Goal: Transaction & Acquisition: Purchase product/service

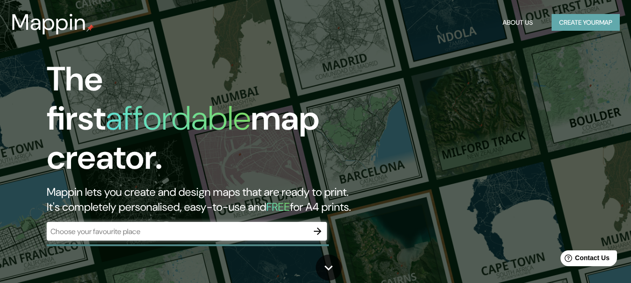
click at [567, 21] on button "Create your map" at bounding box center [585, 22] width 68 height 17
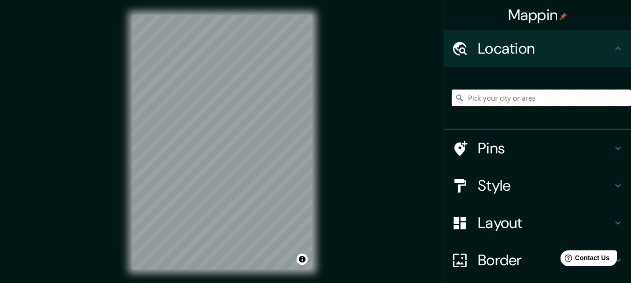
click at [508, 102] on input "Pick your city or area" at bounding box center [540, 98] width 179 height 17
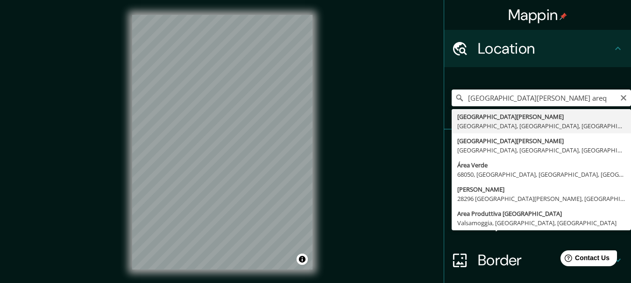
type input "[GEOGRAPHIC_DATA][PERSON_NAME], [GEOGRAPHIC_DATA], [GEOGRAPHIC_DATA], [GEOGRAPH…"
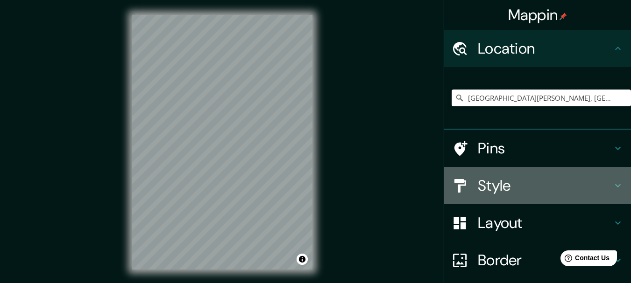
click at [477, 181] on h4 "Style" at bounding box center [544, 185] width 134 height 19
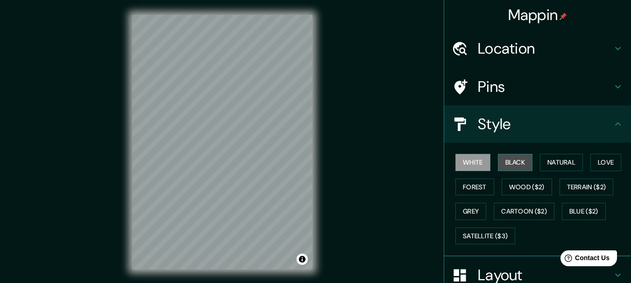
click at [504, 169] on button "Black" at bounding box center [515, 162] width 35 height 17
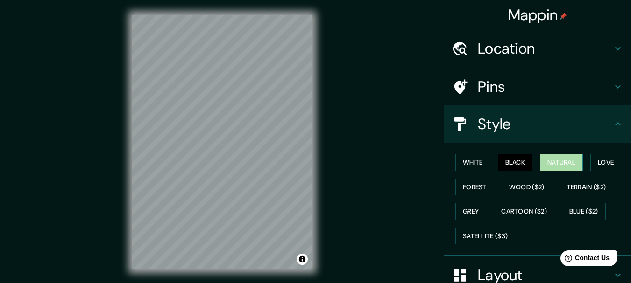
click at [541, 163] on button "Natural" at bounding box center [561, 162] width 43 height 17
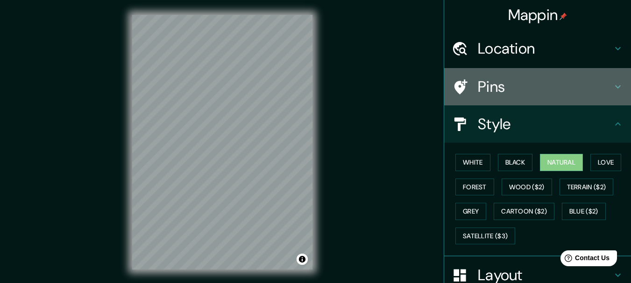
click at [498, 93] on h4 "Pins" at bounding box center [544, 86] width 134 height 19
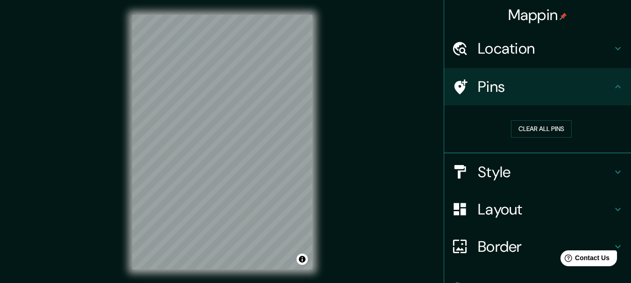
click at [533, 47] on h4 "Location" at bounding box center [544, 48] width 134 height 19
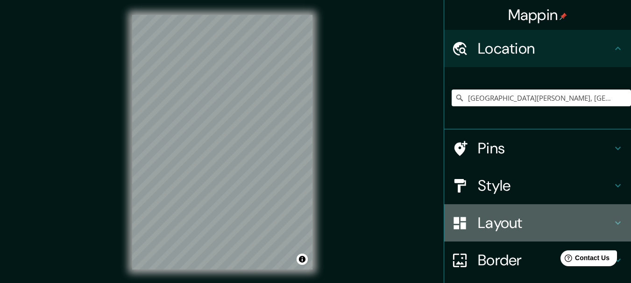
click at [527, 211] on div "Layout" at bounding box center [537, 222] width 187 height 37
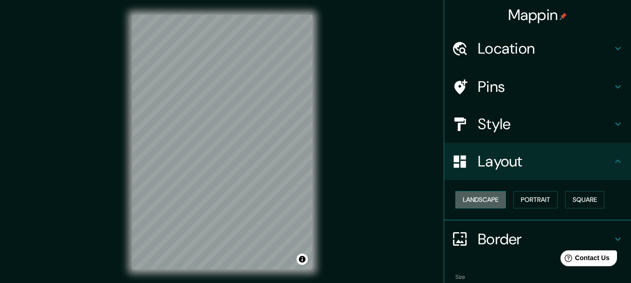
click at [479, 203] on button "Landscape" at bounding box center [480, 199] width 50 height 17
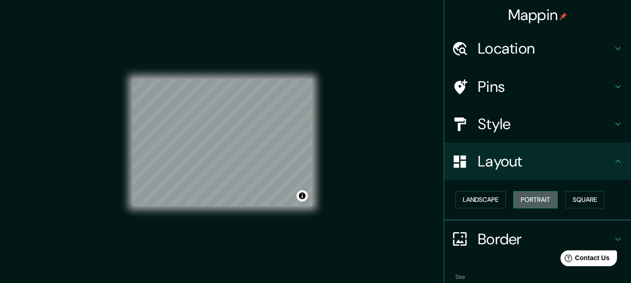
click at [519, 199] on button "Portrait" at bounding box center [535, 199] width 44 height 17
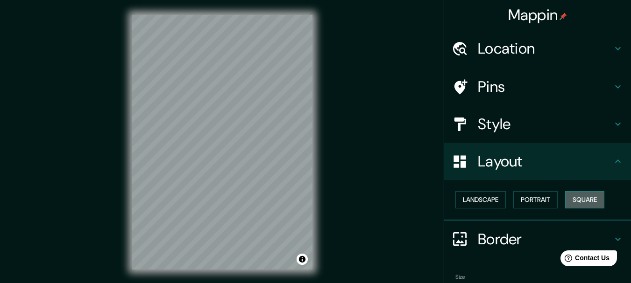
click at [575, 194] on button "Square" at bounding box center [584, 199] width 39 height 17
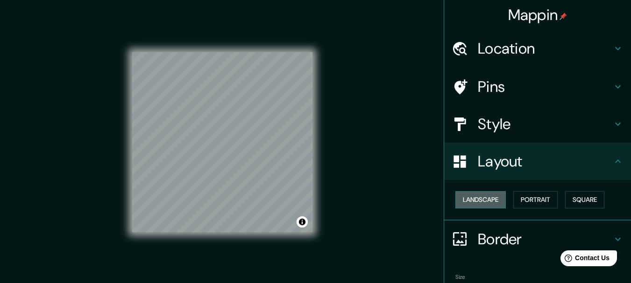
click at [473, 201] on button "Landscape" at bounding box center [480, 199] width 50 height 17
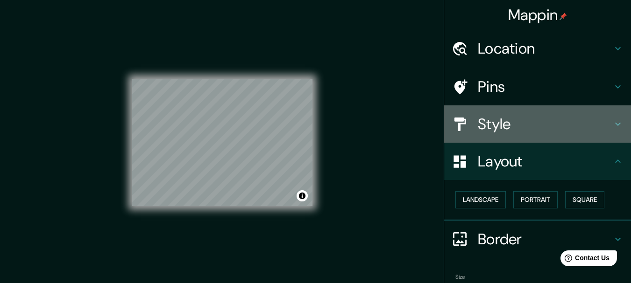
click at [496, 118] on h4 "Style" at bounding box center [544, 124] width 134 height 19
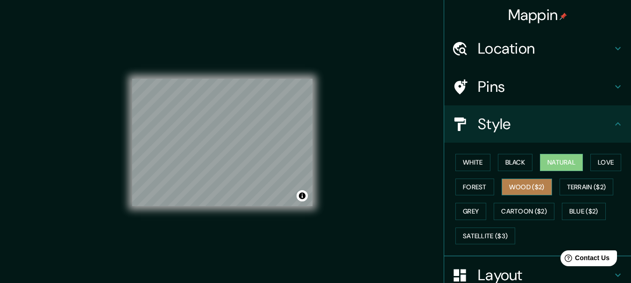
click at [519, 183] on button "Wood ($2)" at bounding box center [526, 187] width 50 height 17
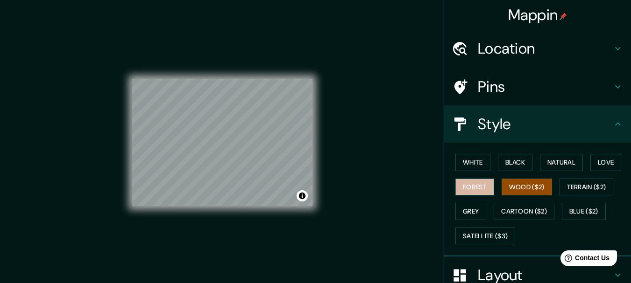
click at [468, 183] on button "Forest" at bounding box center [474, 187] width 39 height 17
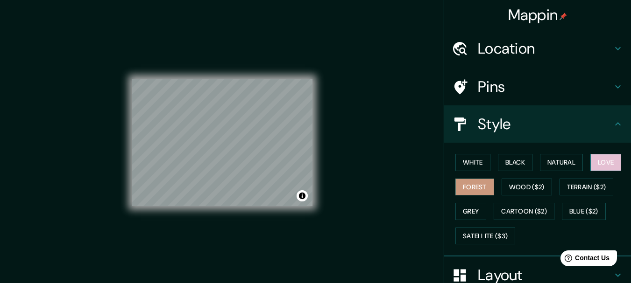
click at [597, 163] on button "Love" at bounding box center [605, 162] width 31 height 17
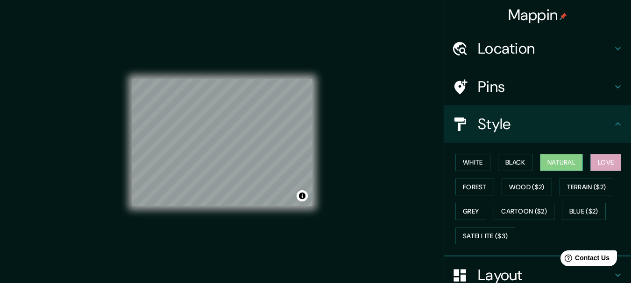
click at [569, 162] on button "Natural" at bounding box center [561, 162] width 43 height 17
click at [512, 164] on button "Black" at bounding box center [515, 162] width 35 height 17
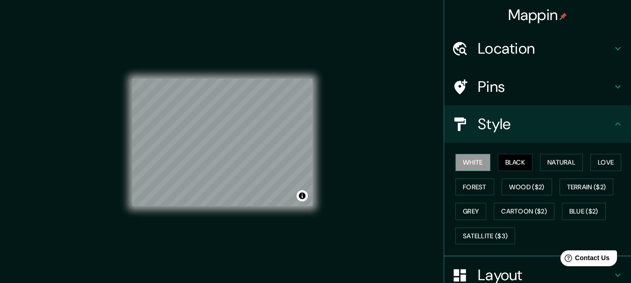
click at [455, 164] on button "White" at bounding box center [472, 162] width 35 height 17
click at [555, 163] on button "Natural" at bounding box center [561, 162] width 43 height 17
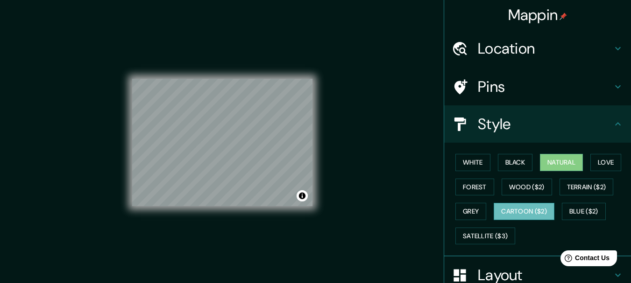
click at [514, 210] on button "Cartoon ($2)" at bounding box center [523, 211] width 61 height 17
click at [528, 193] on button "Wood ($2)" at bounding box center [526, 187] width 50 height 17
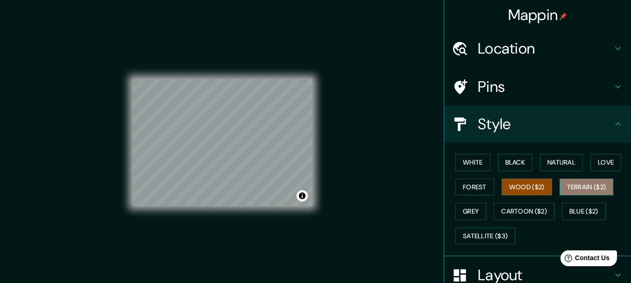
click at [566, 183] on button "Terrain ($2)" at bounding box center [586, 187] width 54 height 17
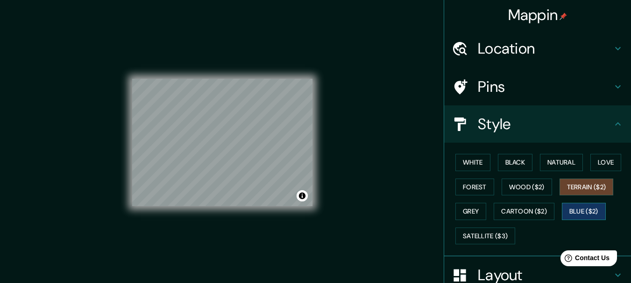
click at [581, 208] on button "Blue ($2)" at bounding box center [583, 211] width 44 height 17
click at [526, 190] on button "Wood ($2)" at bounding box center [526, 187] width 50 height 17
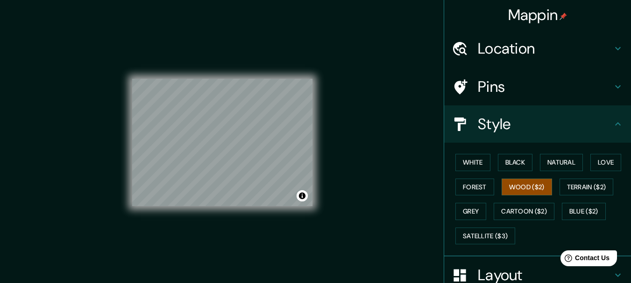
scroll to position [125, 0]
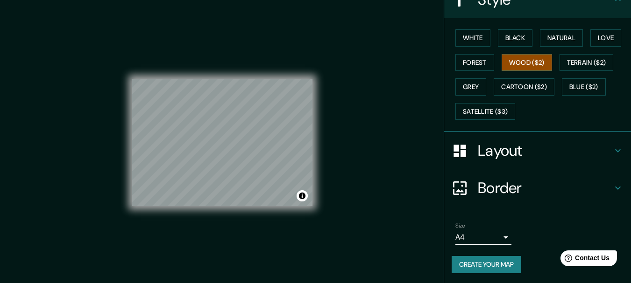
click at [485, 158] on h4 "Layout" at bounding box center [544, 150] width 134 height 19
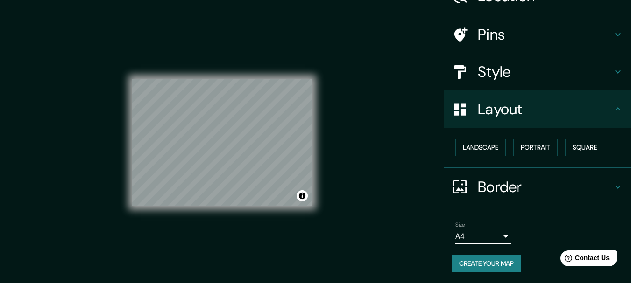
scroll to position [52, 0]
click at [524, 145] on button "Portrait" at bounding box center [535, 147] width 44 height 17
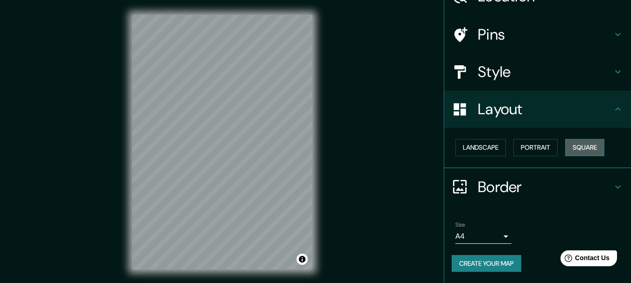
click at [581, 145] on button "Square" at bounding box center [584, 147] width 39 height 17
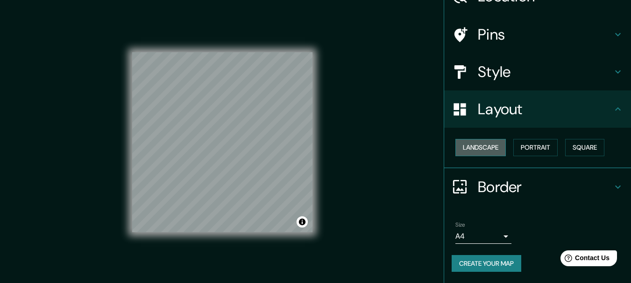
click at [479, 147] on button "Landscape" at bounding box center [480, 147] width 50 height 17
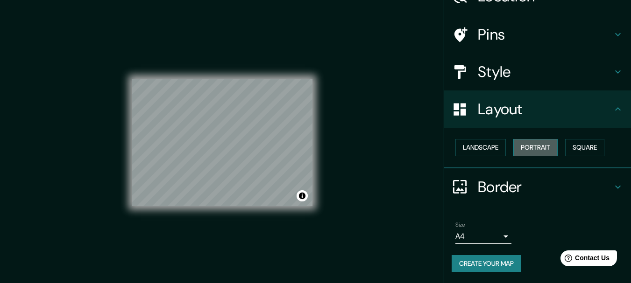
click at [527, 147] on button "Portrait" at bounding box center [535, 147] width 44 height 17
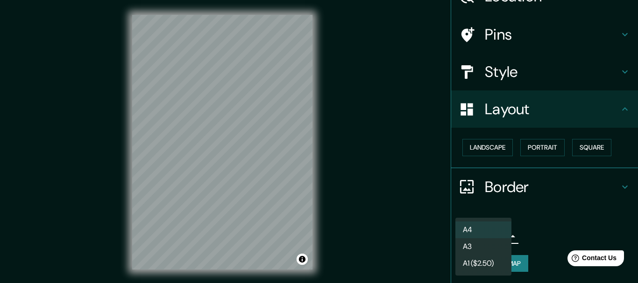
click at [501, 238] on body "Mappin Location [GEOGRAPHIC_DATA][PERSON_NAME], [GEOGRAPHIC_DATA], [GEOGRAPHIC_…" at bounding box center [319, 141] width 638 height 283
click at [494, 251] on li "A3" at bounding box center [483, 247] width 56 height 17
type input "a4"
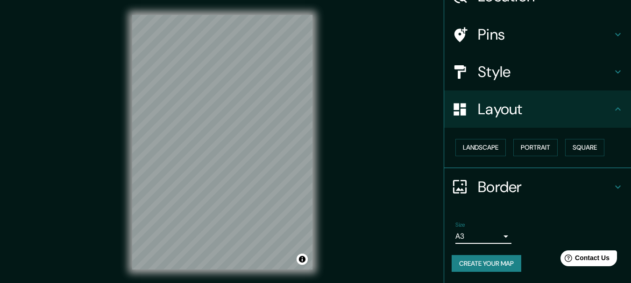
click at [495, 191] on h4 "Border" at bounding box center [544, 187] width 134 height 19
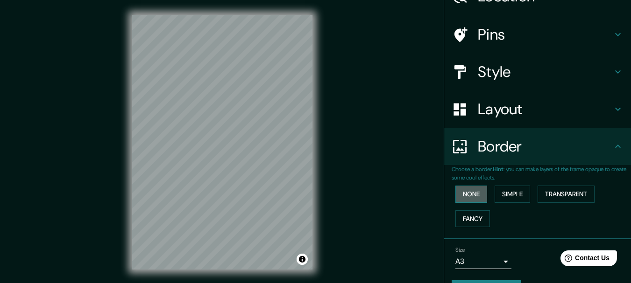
click at [461, 190] on button "None" at bounding box center [471, 194] width 32 height 17
click at [504, 190] on button "Simple" at bounding box center [511, 194] width 35 height 17
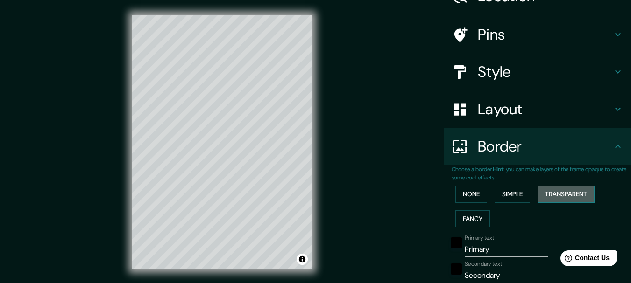
click at [537, 190] on button "Transparent" at bounding box center [565, 194] width 57 height 17
click at [461, 217] on button "Fancy" at bounding box center [472, 219] width 35 height 17
click at [469, 196] on button "None" at bounding box center [471, 194] width 32 height 17
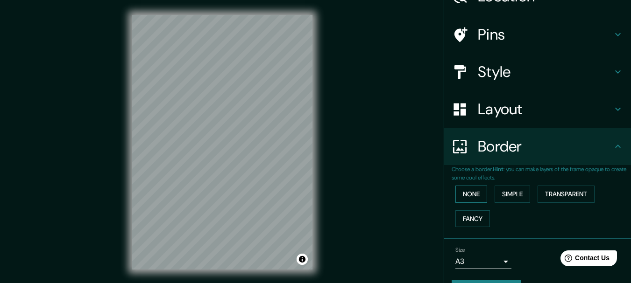
scroll to position [0, 0]
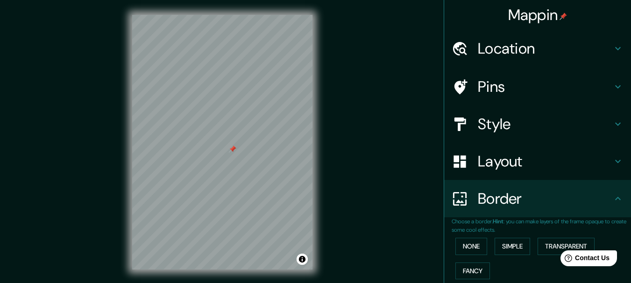
click at [231, 150] on div at bounding box center [232, 149] width 7 height 7
click at [228, 141] on div at bounding box center [225, 143] width 7 height 7
click at [235, 142] on div at bounding box center [234, 142] width 7 height 7
click at [198, 174] on div at bounding box center [198, 171] width 7 height 7
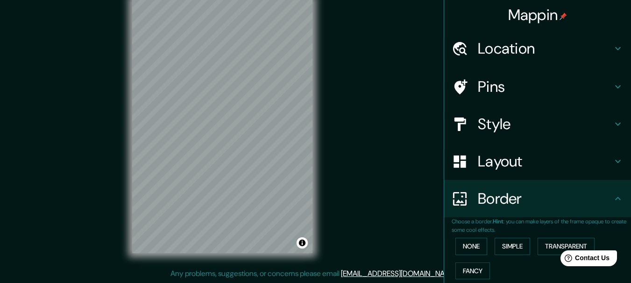
click at [493, 93] on h4 "Pins" at bounding box center [544, 86] width 134 height 19
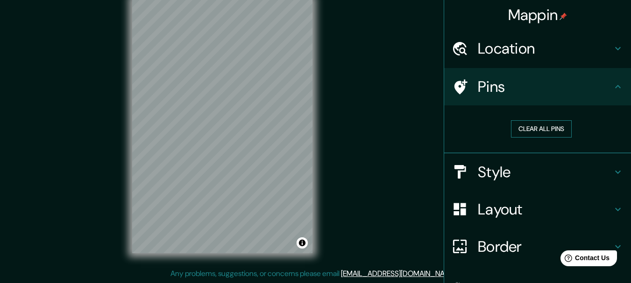
click at [526, 126] on button "Clear all pins" at bounding box center [541, 128] width 61 height 17
click at [519, 127] on button "Clear all pins" at bounding box center [541, 128] width 61 height 17
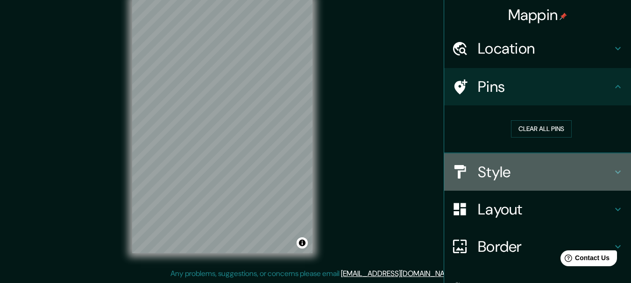
click at [507, 172] on h4 "Style" at bounding box center [544, 172] width 134 height 19
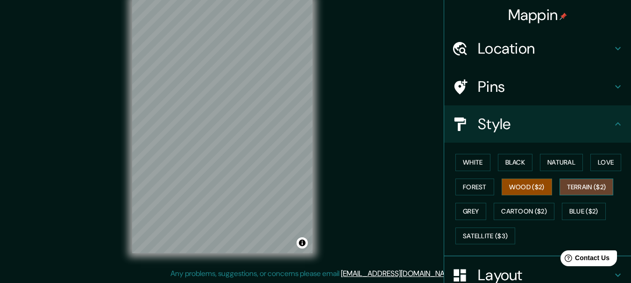
click at [570, 189] on button "Terrain ($2)" at bounding box center [586, 187] width 54 height 17
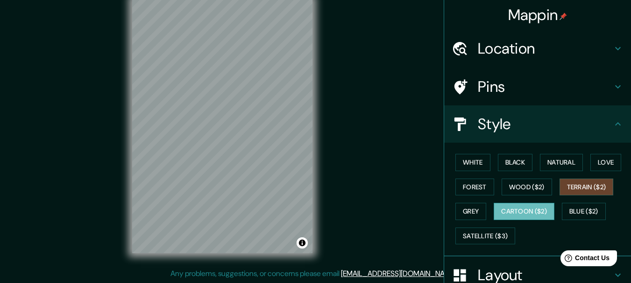
click at [502, 211] on button "Cartoon ($2)" at bounding box center [523, 211] width 61 height 17
click at [471, 213] on button "Grey" at bounding box center [470, 211] width 31 height 17
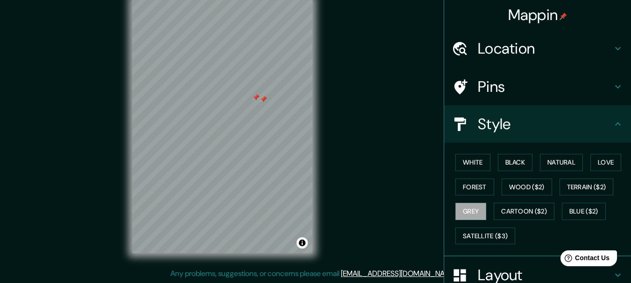
click at [258, 94] on div at bounding box center [255, 97] width 7 height 7
click at [265, 96] on div at bounding box center [263, 99] width 7 height 7
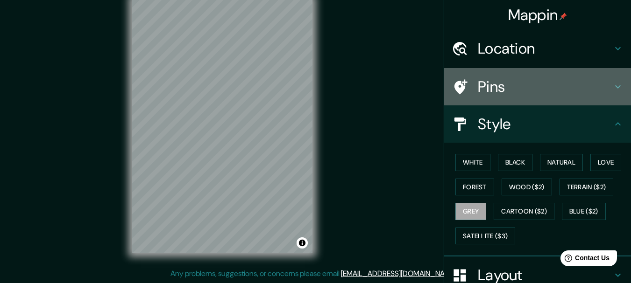
click at [507, 87] on h4 "Pins" at bounding box center [544, 86] width 134 height 19
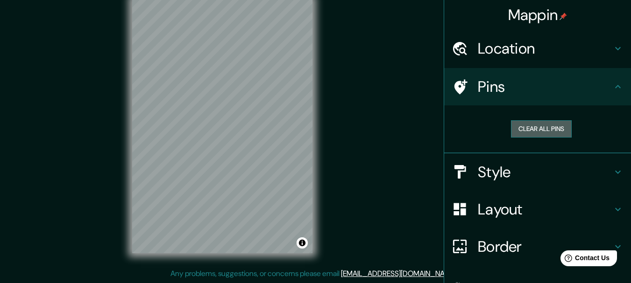
click at [522, 126] on button "Clear all pins" at bounding box center [541, 128] width 61 height 17
click at [523, 44] on h4 "Location" at bounding box center [544, 48] width 134 height 19
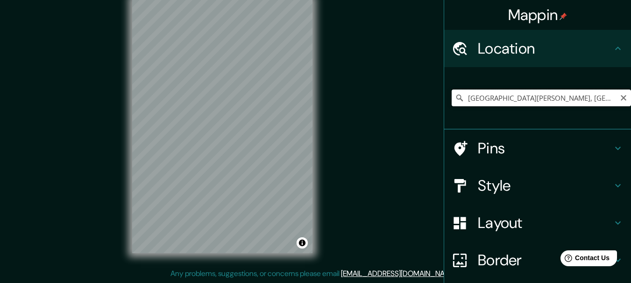
click at [510, 98] on input "[GEOGRAPHIC_DATA][PERSON_NAME], [GEOGRAPHIC_DATA], [GEOGRAPHIC_DATA], [GEOGRAPH…" at bounding box center [540, 98] width 179 height 17
click at [234, 105] on div at bounding box center [235, 108] width 7 height 7
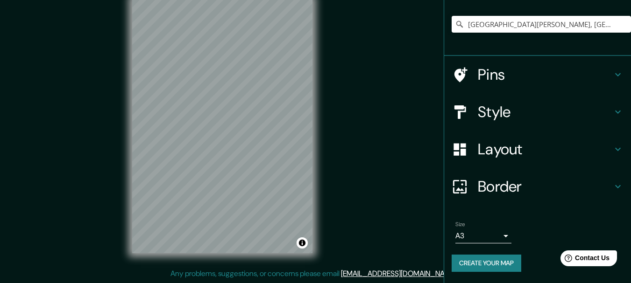
click at [515, 115] on h4 "Style" at bounding box center [544, 112] width 134 height 19
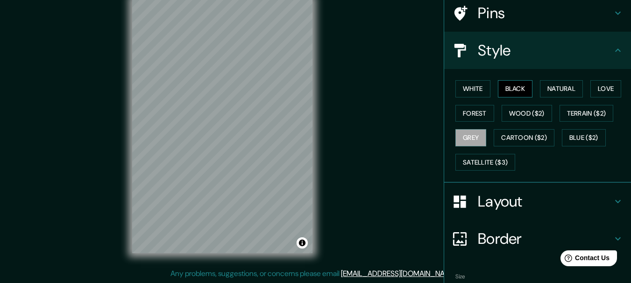
click at [515, 87] on button "Black" at bounding box center [515, 88] width 35 height 17
click at [540, 90] on button "Natural" at bounding box center [561, 88] width 43 height 17
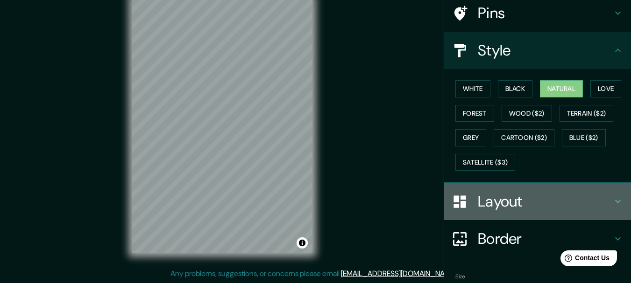
click at [488, 190] on div "Layout" at bounding box center [537, 201] width 187 height 37
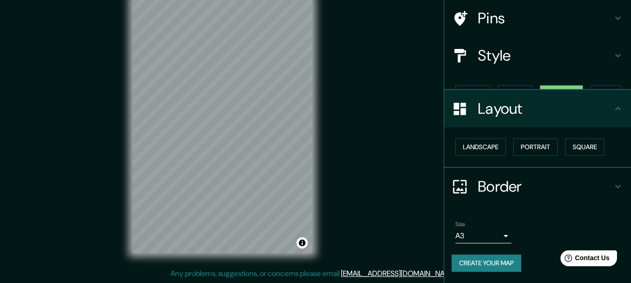
scroll to position [52, 0]
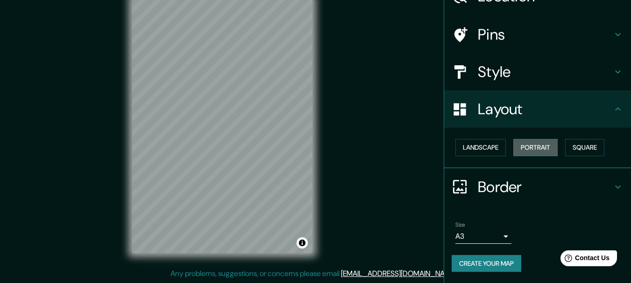
click at [541, 149] on button "Portrait" at bounding box center [535, 147] width 44 height 17
click at [477, 147] on button "Landscape" at bounding box center [480, 147] width 50 height 17
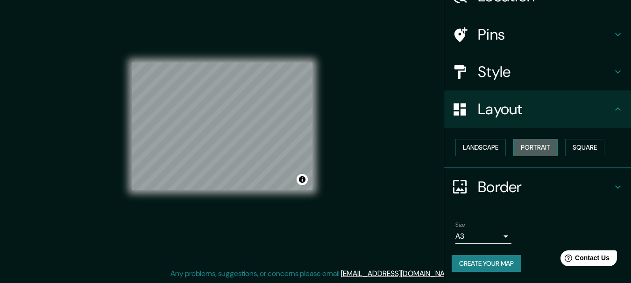
click at [531, 146] on button "Portrait" at bounding box center [535, 147] width 44 height 17
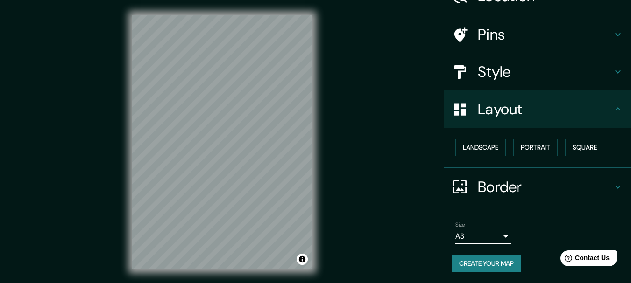
scroll to position [0, 0]
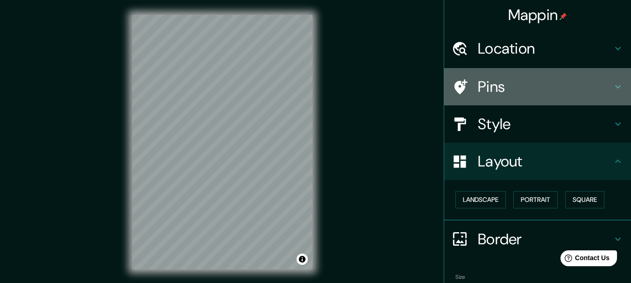
click at [489, 90] on h4 "Pins" at bounding box center [544, 86] width 134 height 19
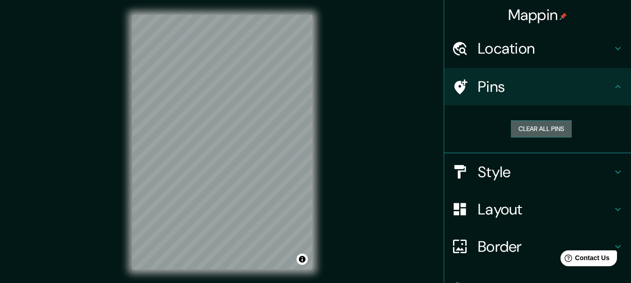
click at [536, 122] on button "Clear all pins" at bounding box center [541, 128] width 61 height 17
click at [225, 90] on div at bounding box center [225, 88] width 7 height 7
click at [224, 91] on div at bounding box center [225, 88] width 7 height 7
click at [538, 125] on button "Clear all pins" at bounding box center [541, 128] width 61 height 17
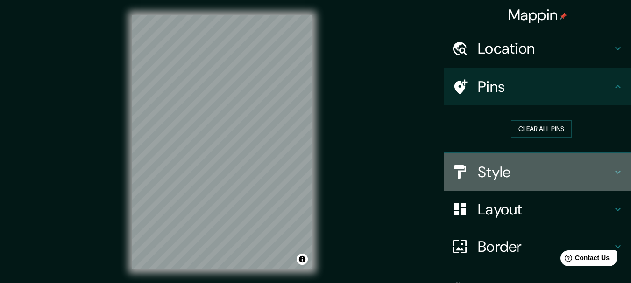
click at [478, 163] on h4 "Style" at bounding box center [544, 172] width 134 height 19
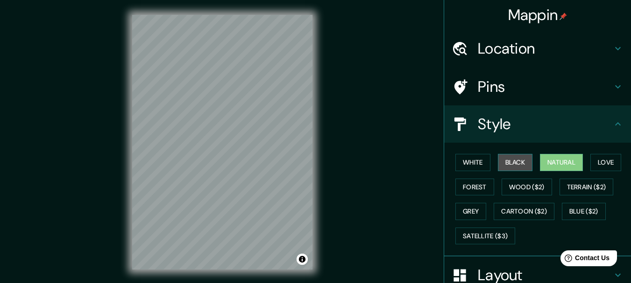
click at [506, 164] on button "Black" at bounding box center [515, 162] width 35 height 17
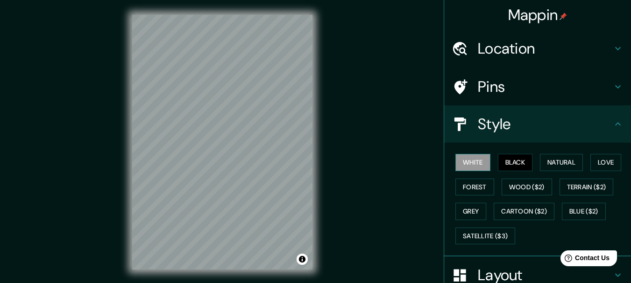
click at [468, 162] on button "White" at bounding box center [472, 162] width 35 height 17
click at [540, 166] on button "Natural" at bounding box center [561, 162] width 43 height 17
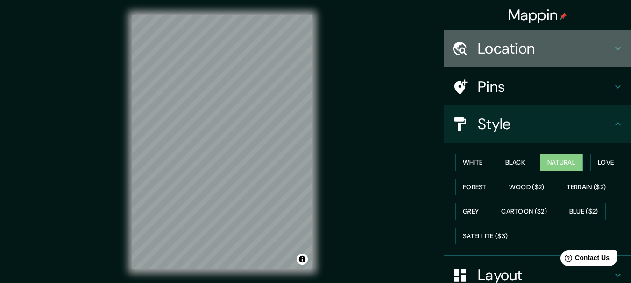
click at [580, 49] on h4 "Location" at bounding box center [544, 48] width 134 height 19
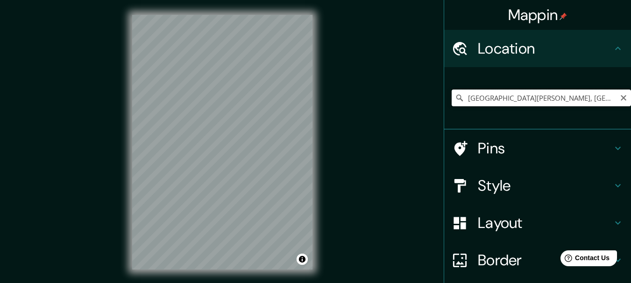
click at [609, 93] on input "[GEOGRAPHIC_DATA][PERSON_NAME], [GEOGRAPHIC_DATA], [GEOGRAPHIC_DATA], [GEOGRAPH…" at bounding box center [540, 98] width 179 height 17
click at [609, 98] on input "[GEOGRAPHIC_DATA][PERSON_NAME], [GEOGRAPHIC_DATA], [GEOGRAPHIC_DATA], [GEOGRAPH…" at bounding box center [540, 98] width 179 height 17
click at [455, 99] on icon at bounding box center [459, 97] width 9 height 9
click at [456, 97] on icon at bounding box center [459, 98] width 7 height 7
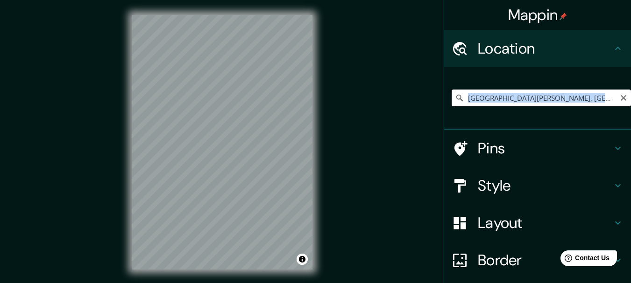
click at [524, 100] on input "[GEOGRAPHIC_DATA][PERSON_NAME], [GEOGRAPHIC_DATA], [GEOGRAPHIC_DATA], [GEOGRAPH…" at bounding box center [540, 98] width 179 height 17
click at [602, 98] on input "[GEOGRAPHIC_DATA][PERSON_NAME], [GEOGRAPHIC_DATA], [GEOGRAPHIC_DATA], [GEOGRAPH…" at bounding box center [540, 98] width 179 height 17
click at [602, 97] on input "[GEOGRAPHIC_DATA][PERSON_NAME], [GEOGRAPHIC_DATA], [GEOGRAPHIC_DATA], [GEOGRAPH…" at bounding box center [540, 98] width 179 height 17
drag, startPoint x: 512, startPoint y: 96, endPoint x: 612, endPoint y: 95, distance: 100.4
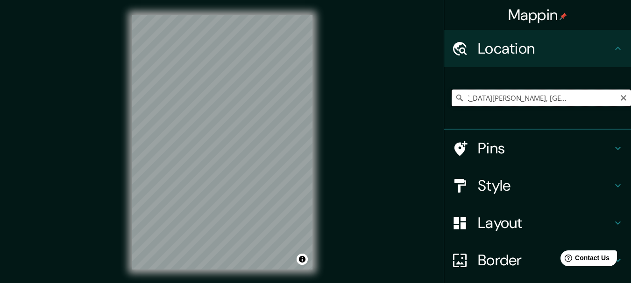
click at [612, 95] on input "[GEOGRAPHIC_DATA][PERSON_NAME], [GEOGRAPHIC_DATA], [GEOGRAPHIC_DATA], [GEOGRAPH…" at bounding box center [540, 98] width 179 height 17
drag, startPoint x: 500, startPoint y: 97, endPoint x: 637, endPoint y: 108, distance: 137.7
click at [630, 108] on html "Mappin Location [GEOGRAPHIC_DATA][PERSON_NAME], [GEOGRAPHIC_DATA], [GEOGRAPHIC_…" at bounding box center [315, 141] width 631 height 283
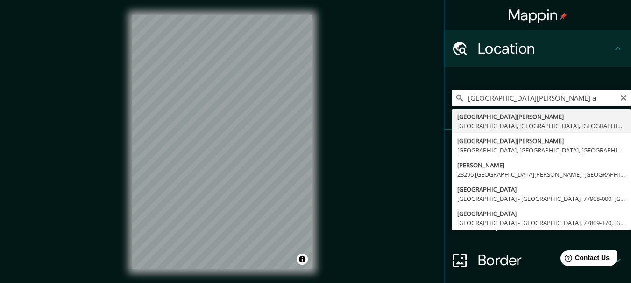
type input "[GEOGRAPHIC_DATA][PERSON_NAME], [GEOGRAPHIC_DATA], [GEOGRAPHIC_DATA], [GEOGRAPH…"
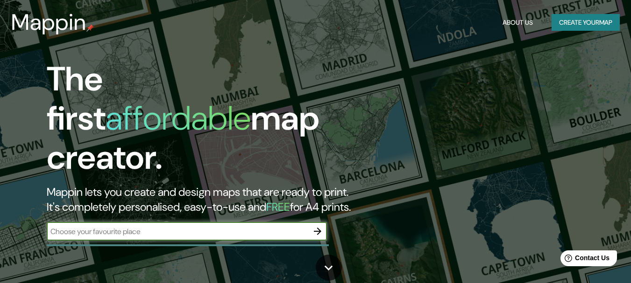
click at [576, 16] on button "Create your map" at bounding box center [585, 22] width 68 height 17
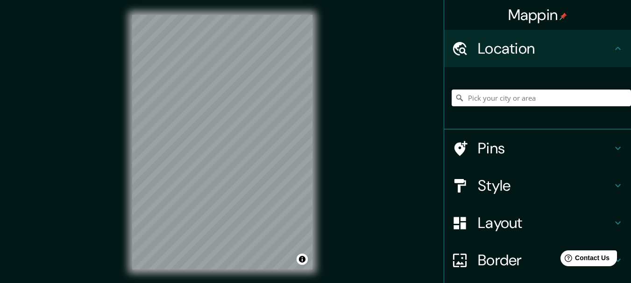
click at [526, 90] on input "Pick your city or area" at bounding box center [540, 98] width 179 height 17
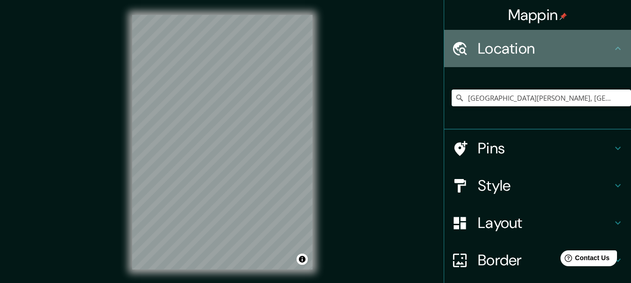
click at [566, 50] on h4 "Location" at bounding box center [544, 48] width 134 height 19
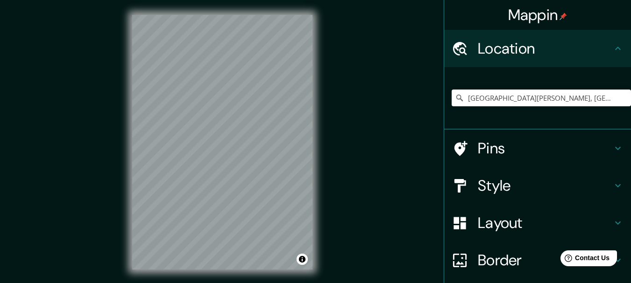
scroll to position [74, 0]
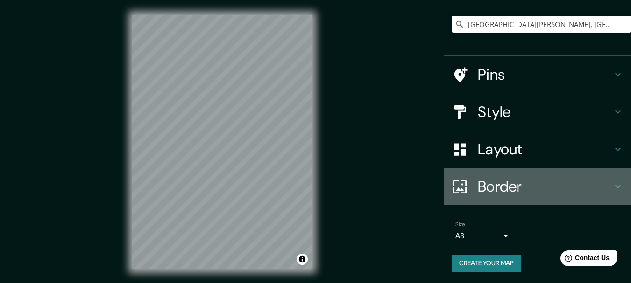
click at [519, 193] on h4 "Border" at bounding box center [544, 186] width 134 height 19
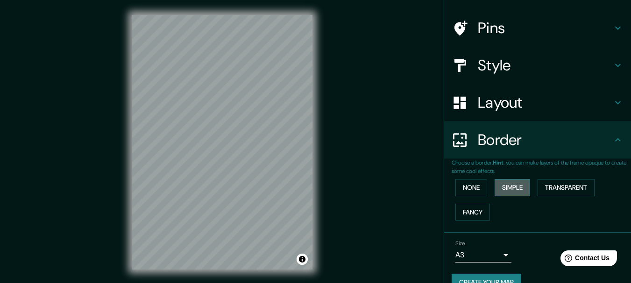
click at [505, 190] on button "Simple" at bounding box center [511, 187] width 35 height 17
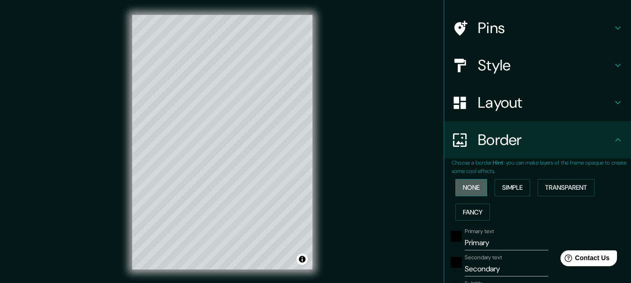
click at [464, 190] on button "None" at bounding box center [471, 187] width 32 height 17
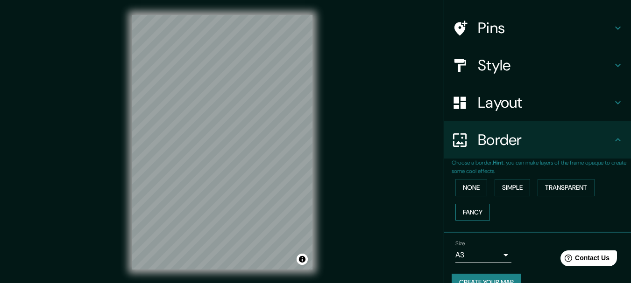
click at [471, 210] on button "Fancy" at bounding box center [472, 212] width 35 height 17
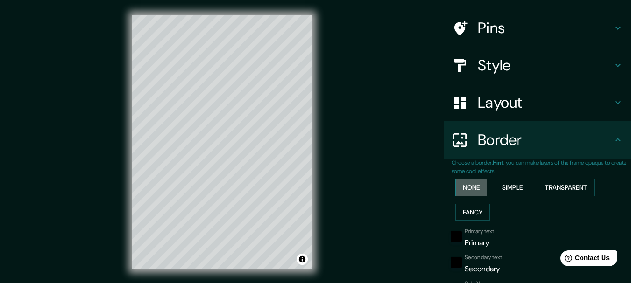
click at [466, 187] on button "None" at bounding box center [471, 187] width 32 height 17
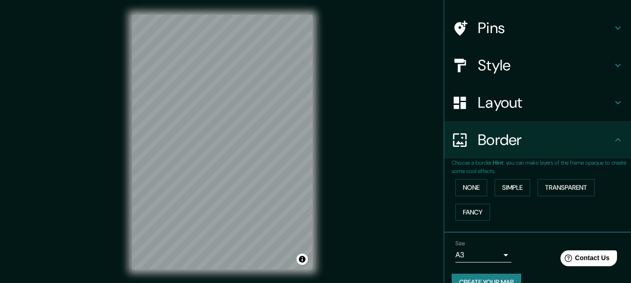
click at [505, 87] on div "Layout" at bounding box center [537, 102] width 187 height 37
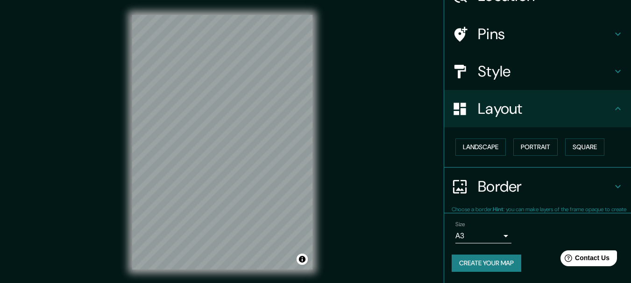
scroll to position [52, 0]
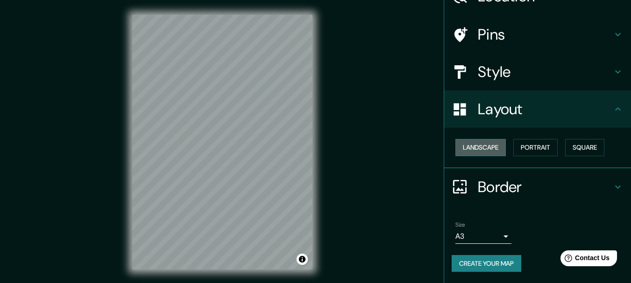
click at [482, 140] on button "Landscape" at bounding box center [480, 147] width 50 height 17
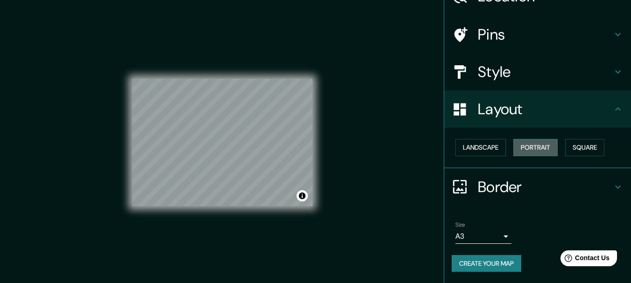
click at [532, 141] on button "Portrait" at bounding box center [535, 147] width 44 height 17
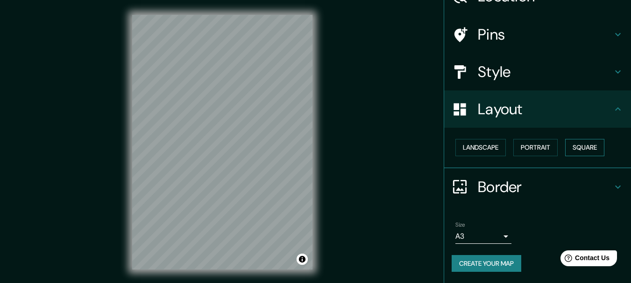
click at [573, 140] on button "Square" at bounding box center [584, 147] width 39 height 17
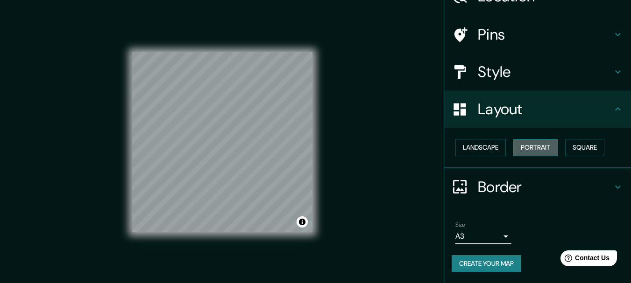
click at [542, 146] on button "Portrait" at bounding box center [535, 147] width 44 height 17
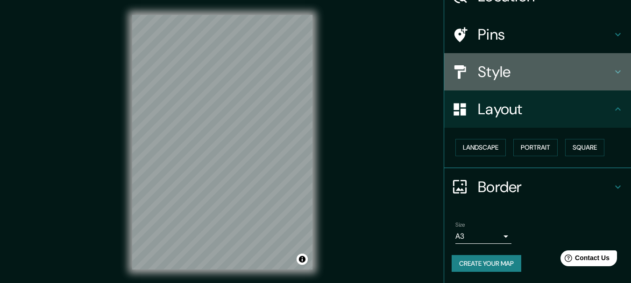
click at [540, 76] on h4 "Style" at bounding box center [544, 72] width 134 height 19
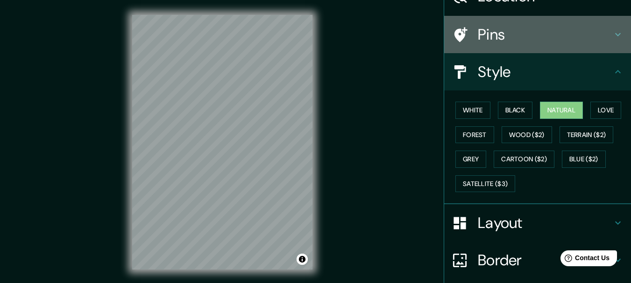
click at [503, 43] on h4 "Pins" at bounding box center [544, 34] width 134 height 19
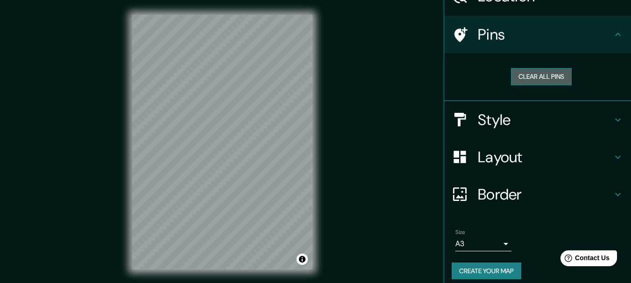
click at [526, 71] on button "Clear all pins" at bounding box center [541, 76] width 61 height 17
drag, startPoint x: 526, startPoint y: 71, endPoint x: 351, endPoint y: 100, distance: 177.3
click at [351, 103] on div "Mappin Location [GEOGRAPHIC_DATA][PERSON_NAME], [GEOGRAPHIC_DATA], [GEOGRAPHIC_…" at bounding box center [315, 150] width 631 height 300
click at [218, 102] on div "Mappin Location [GEOGRAPHIC_DATA][PERSON_NAME], [GEOGRAPHIC_DATA], [GEOGRAPHIC_…" at bounding box center [315, 150] width 631 height 300
click at [235, 101] on div at bounding box center [233, 98] width 7 height 7
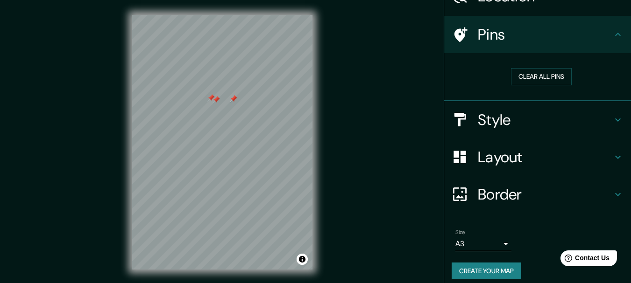
click at [211, 99] on div at bounding box center [210, 97] width 7 height 7
click at [217, 100] on div at bounding box center [215, 99] width 7 height 7
click at [234, 99] on div at bounding box center [233, 98] width 7 height 7
click at [223, 84] on div at bounding box center [222, 82] width 7 height 7
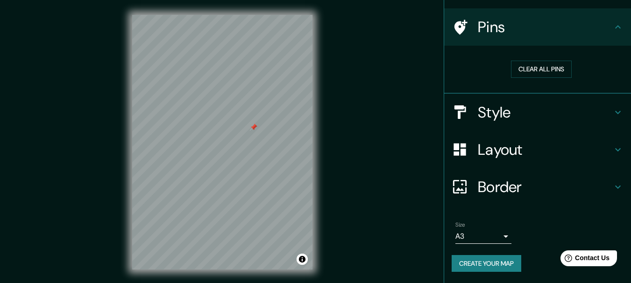
scroll to position [23, 0]
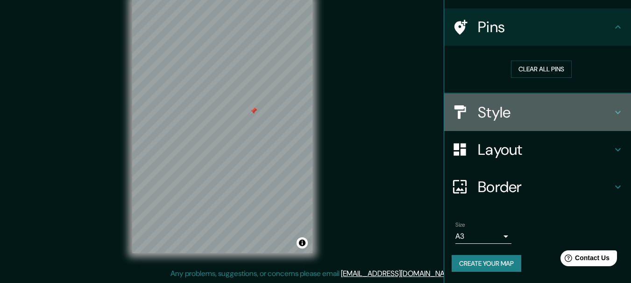
click at [500, 116] on h4 "Style" at bounding box center [544, 112] width 134 height 19
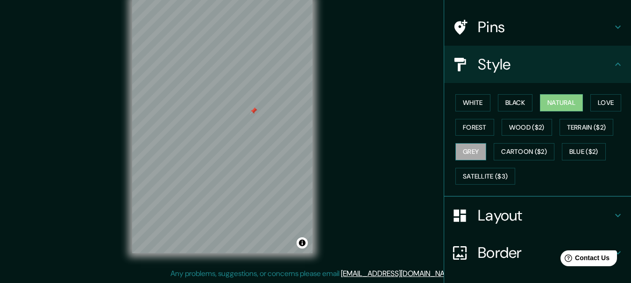
click at [465, 153] on button "Grey" at bounding box center [470, 151] width 31 height 17
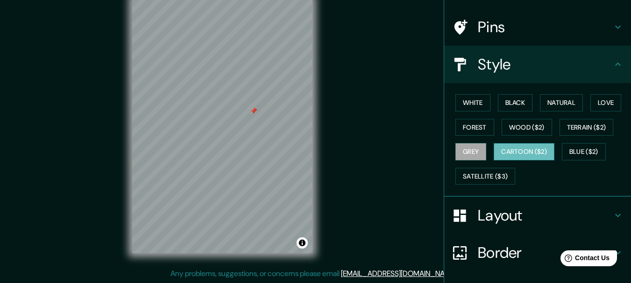
click at [515, 148] on button "Cartoon ($2)" at bounding box center [523, 151] width 61 height 17
click at [469, 152] on button "Grey" at bounding box center [470, 151] width 31 height 17
click at [255, 162] on div at bounding box center [258, 165] width 7 height 7
click at [253, 162] on div at bounding box center [252, 165] width 7 height 7
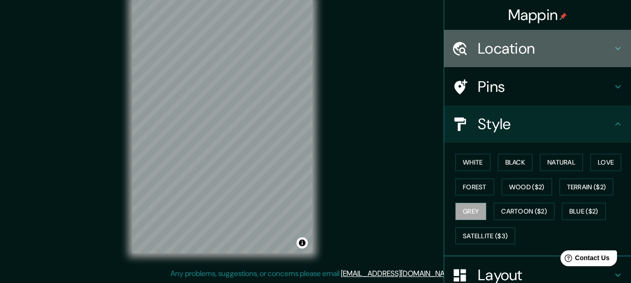
click at [556, 52] on h4 "Location" at bounding box center [544, 48] width 134 height 19
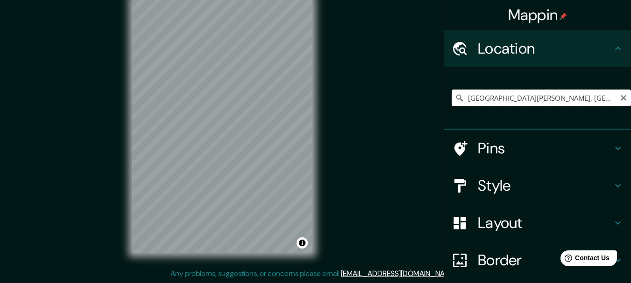
click at [559, 95] on input "[GEOGRAPHIC_DATA][PERSON_NAME], [GEOGRAPHIC_DATA], [GEOGRAPHIC_DATA], [GEOGRAPH…" at bounding box center [540, 98] width 179 height 17
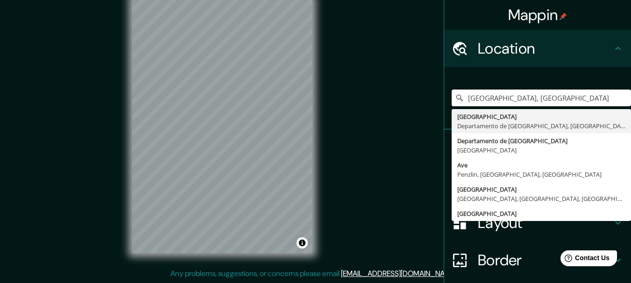
drag, startPoint x: 563, startPoint y: 98, endPoint x: 403, endPoint y: 117, distance: 161.8
click at [403, 117] on div "Mappin Location [GEOGRAPHIC_DATA], [GEOGRAPHIC_DATA] [GEOGRAPHIC_DATA] [GEOGRAP…" at bounding box center [315, 134] width 631 height 300
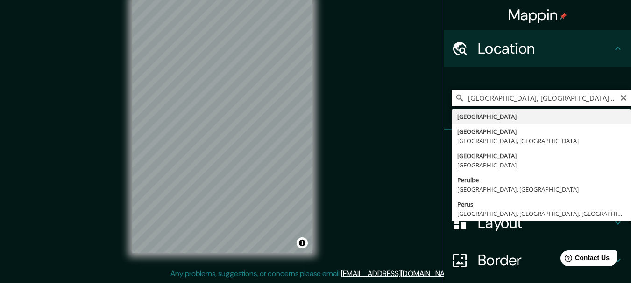
click at [504, 101] on input "[GEOGRAPHIC_DATA], [GEOGRAPHIC_DATA], [GEOGRAPHIC_DATA]" at bounding box center [540, 98] width 179 height 17
type input "[GEOGRAPHIC_DATA], [GEOGRAPHIC_DATA], [GEOGRAPHIC_DATA]"
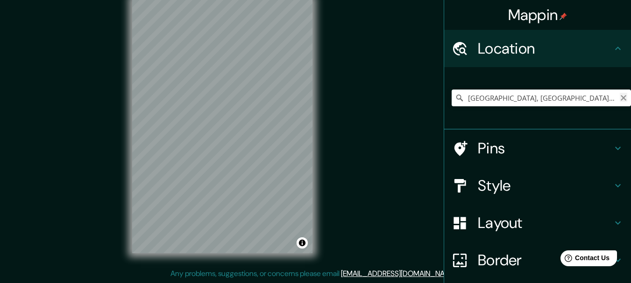
click at [619, 98] on icon "Clear" at bounding box center [622, 97] width 7 height 7
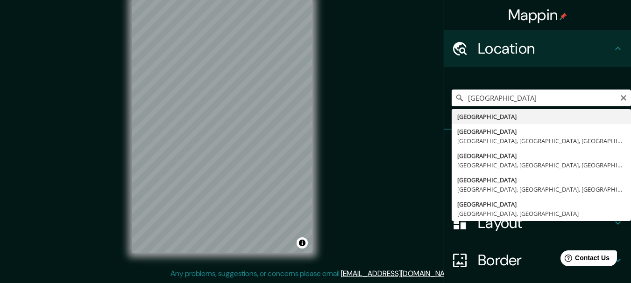
type input "[GEOGRAPHIC_DATA]"
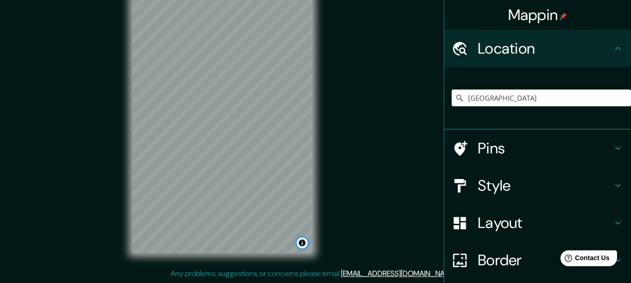
click at [301, 238] on button "Toggle attribution" at bounding box center [301, 243] width 11 height 11
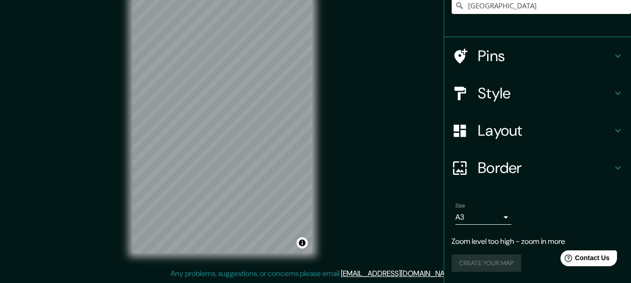
click at [481, 52] on h4 "Pins" at bounding box center [544, 56] width 134 height 19
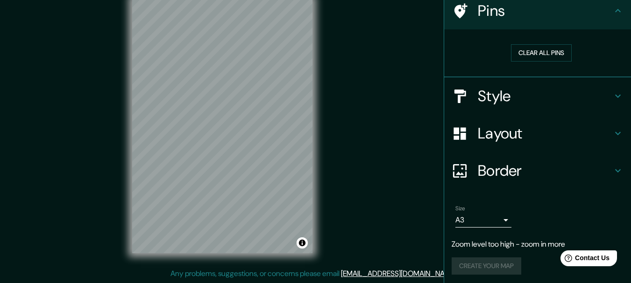
scroll to position [69, 0]
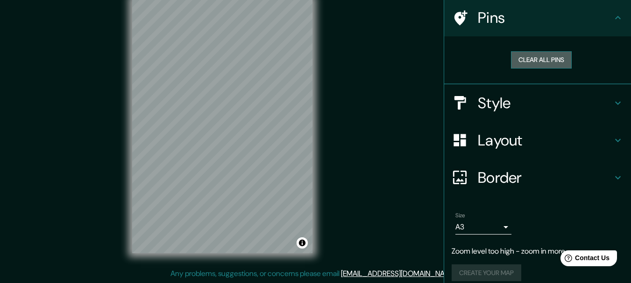
click at [515, 54] on button "Clear all pins" at bounding box center [541, 59] width 61 height 17
click at [513, 54] on button "Clear all pins" at bounding box center [541, 59] width 61 height 17
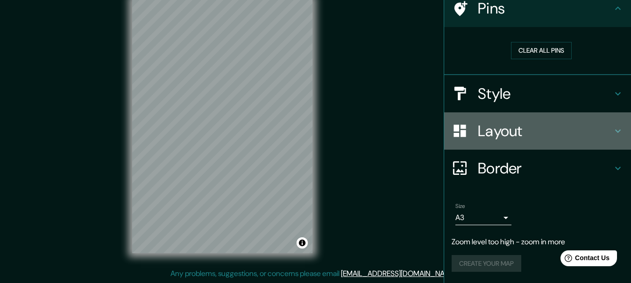
click at [530, 146] on div "Layout" at bounding box center [537, 130] width 187 height 37
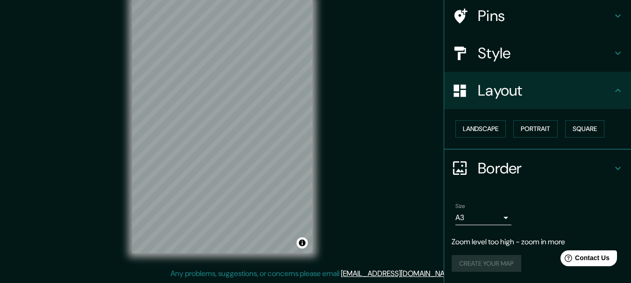
scroll to position [71, 0]
click at [513, 71] on div "Style" at bounding box center [537, 53] width 187 height 37
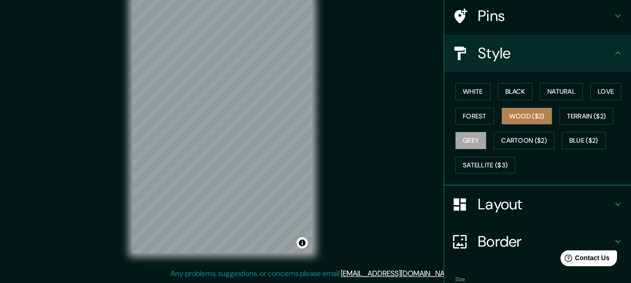
click at [526, 112] on button "Wood ($2)" at bounding box center [526, 116] width 50 height 17
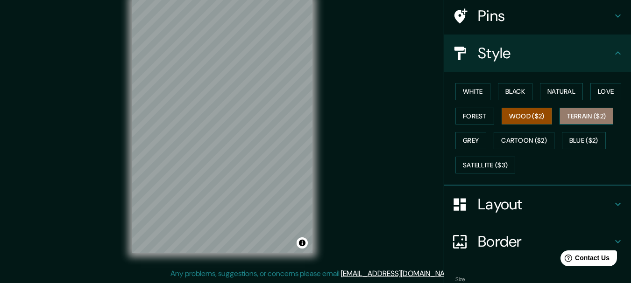
click at [567, 112] on button "Terrain ($2)" at bounding box center [586, 116] width 54 height 17
click at [526, 121] on button "Wood ($2)" at bounding box center [526, 116] width 50 height 17
click at [461, 114] on button "Forest" at bounding box center [474, 116] width 39 height 17
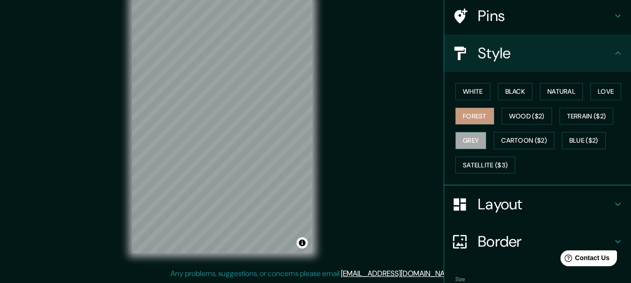
click at [461, 138] on button "Grey" at bounding box center [470, 140] width 31 height 17
click at [528, 116] on button "Wood ($2)" at bounding box center [526, 116] width 50 height 17
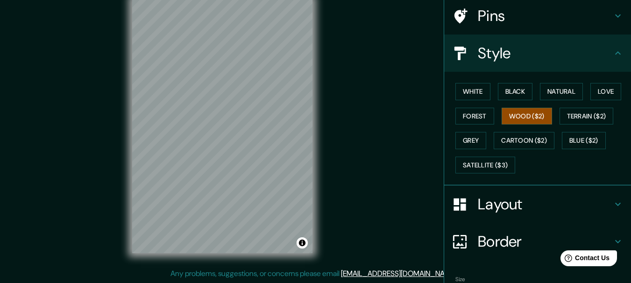
click at [362, 120] on div "Mappin Location [GEOGRAPHIC_DATA] Pins Style White Black Natural Love Forest Wo…" at bounding box center [315, 134] width 631 height 300
click at [585, 105] on div "White Black Natural Love Forest Wood ($2) Terrain ($2) Grey Cartoon ($2) Blue (…" at bounding box center [540, 128] width 179 height 98
click at [577, 117] on button "Terrain ($2)" at bounding box center [586, 116] width 54 height 17
click at [504, 115] on button "Wood ($2)" at bounding box center [526, 116] width 50 height 17
click at [561, 115] on button "Terrain ($2)" at bounding box center [586, 116] width 54 height 17
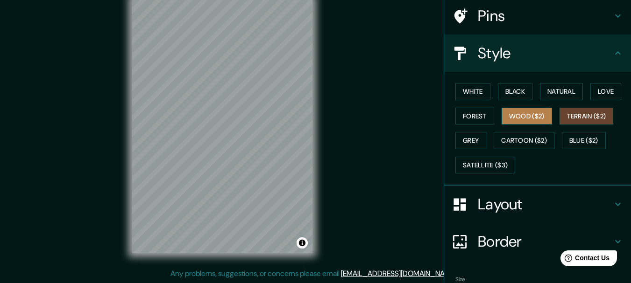
click at [522, 121] on button "Wood ($2)" at bounding box center [526, 116] width 50 height 17
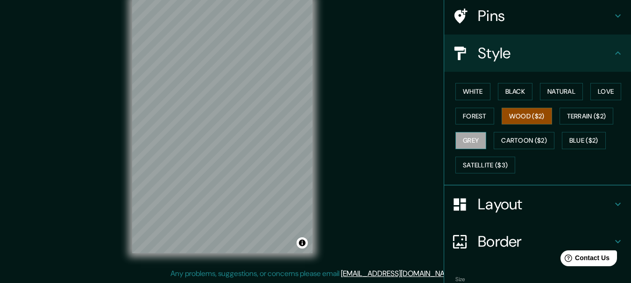
click at [466, 134] on button "Grey" at bounding box center [470, 140] width 31 height 17
click at [506, 112] on button "Wood ($2)" at bounding box center [526, 116] width 50 height 17
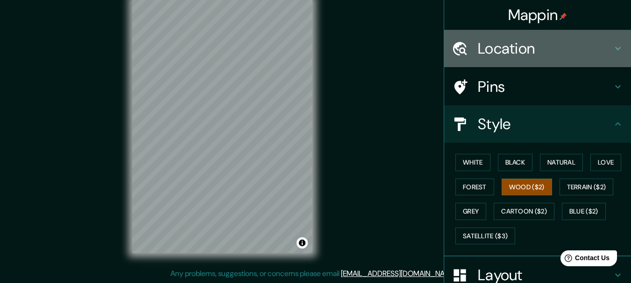
click at [551, 47] on h4 "Location" at bounding box center [544, 48] width 134 height 19
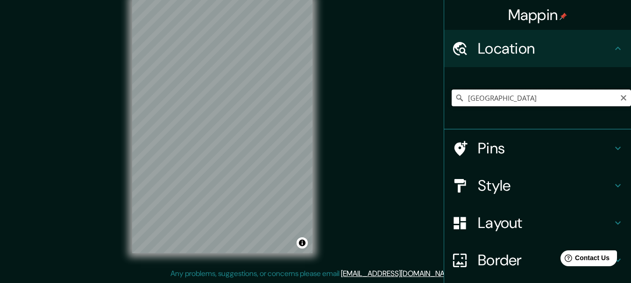
click at [532, 97] on input "[GEOGRAPHIC_DATA]" at bounding box center [540, 98] width 179 height 17
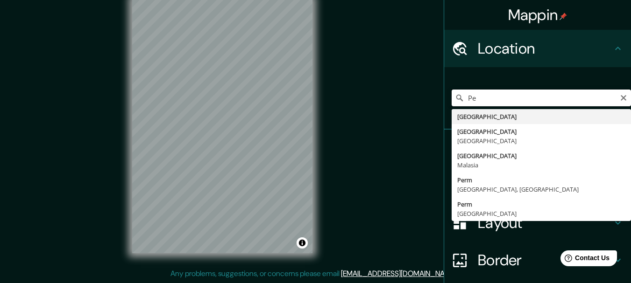
type input "P"
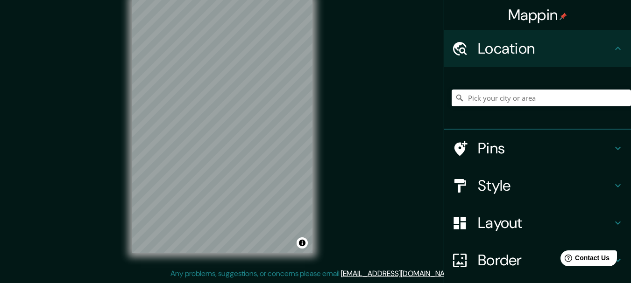
click at [481, 155] on h4 "Pins" at bounding box center [544, 148] width 134 height 19
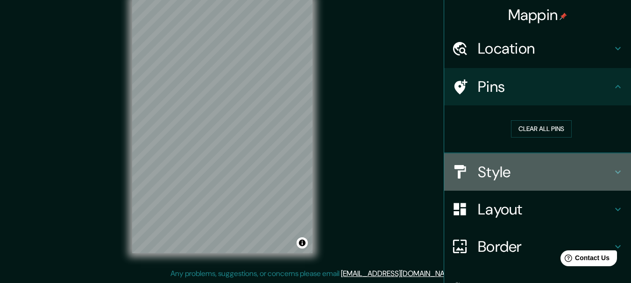
click at [487, 171] on h4 "Style" at bounding box center [544, 172] width 134 height 19
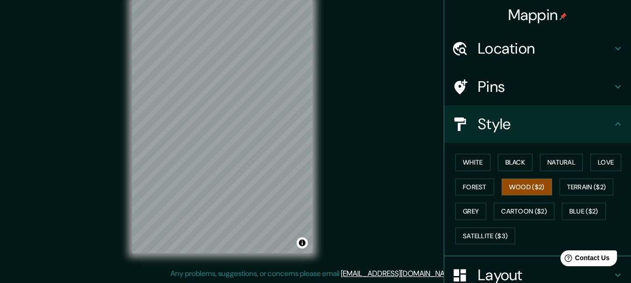
click at [464, 196] on div "White Black Natural Love Forest Wood ($2) Terrain ($2) Grey Cartoon ($2) Blue (…" at bounding box center [540, 199] width 179 height 98
click at [470, 206] on button "Grey" at bounding box center [470, 211] width 31 height 17
click at [512, 183] on button "Wood ($2)" at bounding box center [526, 187] width 50 height 17
click at [460, 210] on button "Grey" at bounding box center [470, 211] width 31 height 17
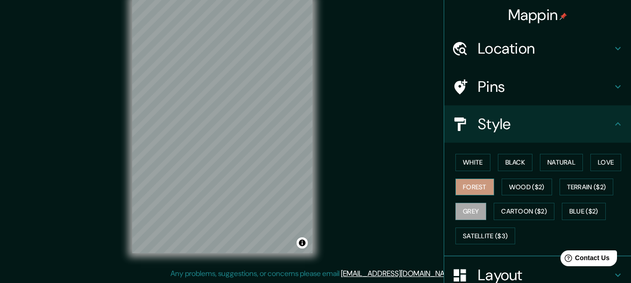
click at [455, 190] on button "Forest" at bounding box center [474, 187] width 39 height 17
click at [514, 181] on button "Wood ($2)" at bounding box center [526, 187] width 50 height 17
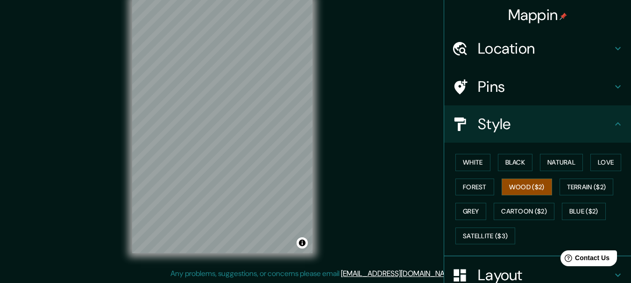
click at [534, 43] on h4 "Location" at bounding box center [544, 48] width 134 height 19
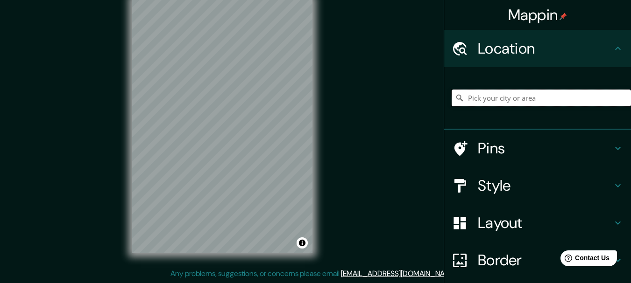
click at [533, 98] on input "Pick your city or area" at bounding box center [540, 98] width 179 height 17
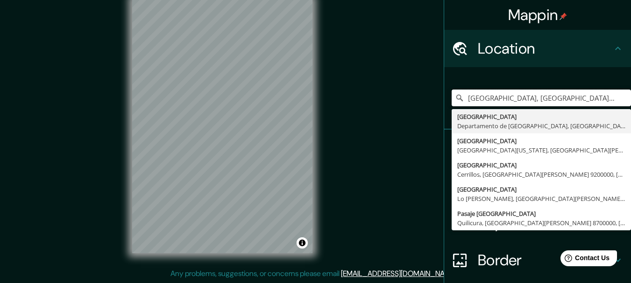
type input "[GEOGRAPHIC_DATA], [GEOGRAPHIC_DATA], [GEOGRAPHIC_DATA]"
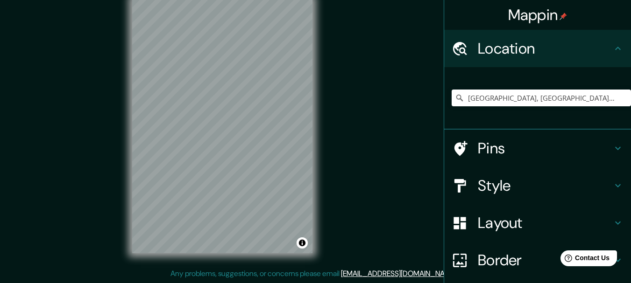
click at [374, 120] on div "Mappin Location [GEOGRAPHIC_DATA], [GEOGRAPHIC_DATA], [GEOGRAPHIC_DATA] [GEOGRA…" at bounding box center [315, 134] width 631 height 300
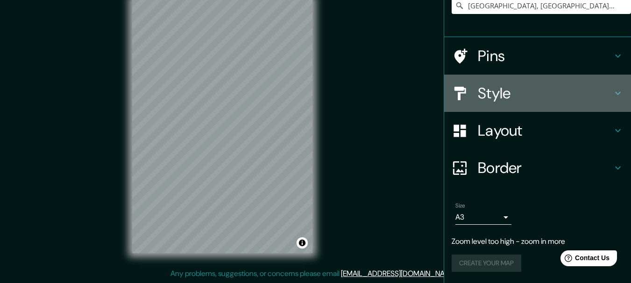
click at [501, 79] on div "Style" at bounding box center [537, 93] width 187 height 37
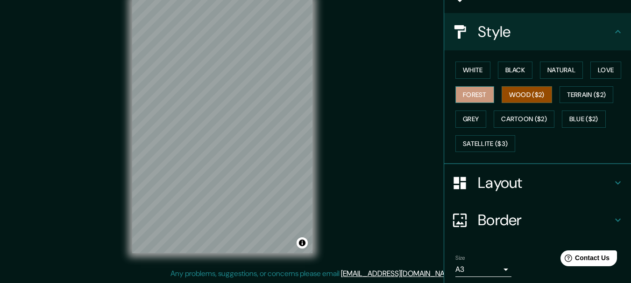
click at [465, 96] on button "Forest" at bounding box center [474, 94] width 39 height 17
click at [474, 116] on button "Grey" at bounding box center [470, 119] width 31 height 17
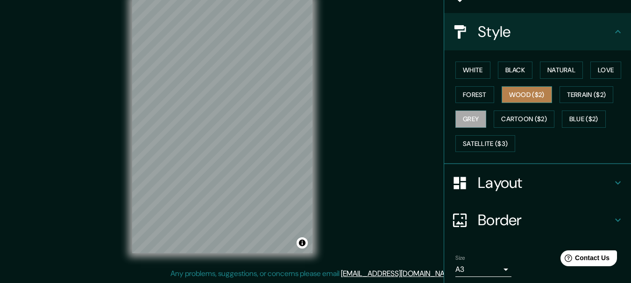
click at [511, 95] on button "Wood ($2)" at bounding box center [526, 94] width 50 height 17
click at [472, 116] on button "Grey" at bounding box center [470, 119] width 31 height 17
click at [509, 95] on button "Wood ($2)" at bounding box center [526, 94] width 50 height 17
click at [461, 118] on button "Grey" at bounding box center [470, 119] width 31 height 17
click at [104, 51] on div "Mappin Location [GEOGRAPHIC_DATA], [GEOGRAPHIC_DATA], [GEOGRAPHIC_DATA] [GEOGRA…" at bounding box center [315, 134] width 631 height 300
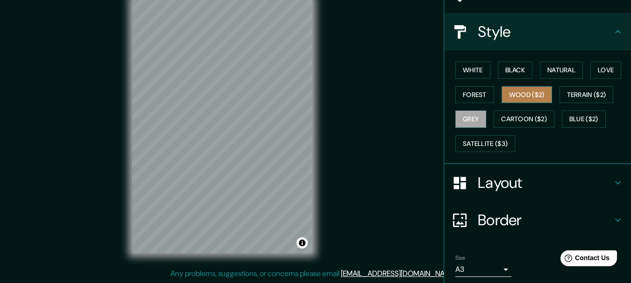
click at [516, 96] on button "Wood ($2)" at bounding box center [526, 94] width 50 height 17
click at [458, 124] on button "Grey" at bounding box center [470, 119] width 31 height 17
drag, startPoint x: 306, startPoint y: 278, endPoint x: 400, endPoint y: 117, distance: 186.8
click at [400, 117] on div "Mappin Location [GEOGRAPHIC_DATA], [GEOGRAPHIC_DATA], [GEOGRAPHIC_DATA] [GEOGRA…" at bounding box center [315, 134] width 631 height 300
